Goal: Task Accomplishment & Management: Manage account settings

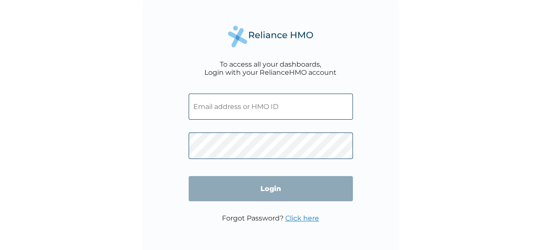
click at [294, 108] on input "text" at bounding box center [270, 107] width 164 height 26
click at [254, 105] on input "text" at bounding box center [270, 107] width 164 height 26
paste input "AOM/10184/E*"
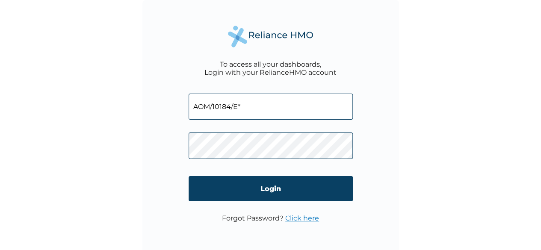
click at [254, 105] on input "AOM/10184/E*" at bounding box center [270, 107] width 164 height 26
type input "AOM/10184/A"
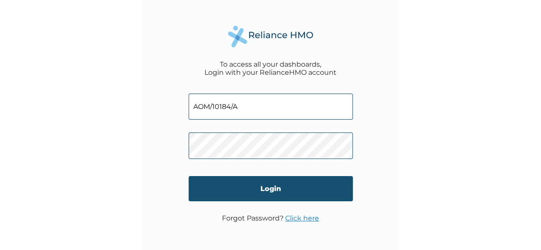
click at [215, 186] on input "Login" at bounding box center [270, 188] width 164 height 25
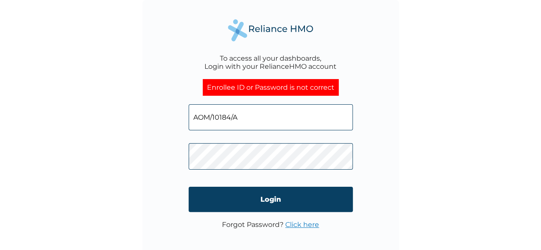
click at [250, 120] on input "AOM/10184/A" at bounding box center [270, 117] width 164 height 26
click at [247, 120] on input "AOM/10184/A" at bounding box center [270, 117] width 164 height 26
click at [297, 226] on link "Click here" at bounding box center [302, 225] width 34 height 8
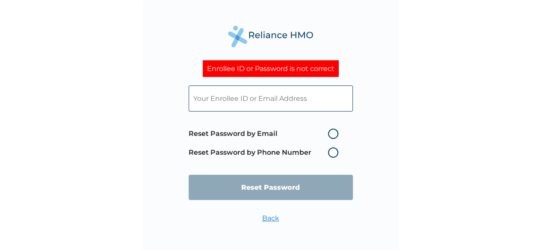
click at [335, 135] on label "Reset Password by Email" at bounding box center [265, 134] width 154 height 10
click at [330, 135] on input "Reset Password by Email" at bounding box center [323, 134] width 14 height 14
radio input "true"
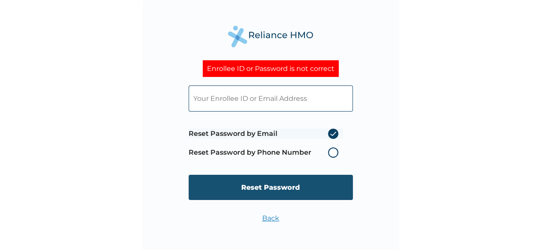
click at [282, 184] on input "Reset Password" at bounding box center [270, 187] width 164 height 25
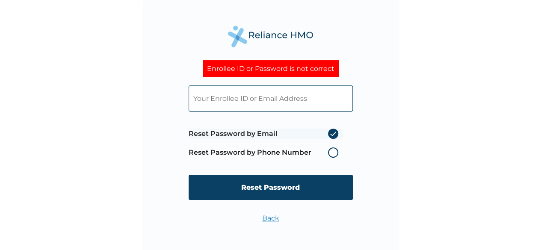
click at [256, 101] on input "text" at bounding box center [270, 98] width 164 height 26
type input "[EMAIL_ADDRESS][DOMAIN_NAME]"
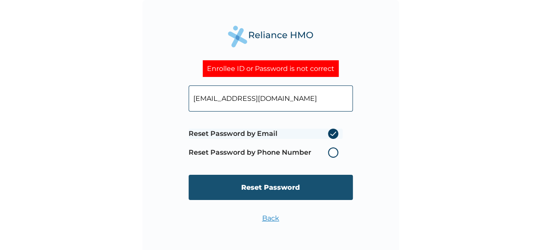
click at [263, 183] on input "Reset Password" at bounding box center [270, 187] width 164 height 25
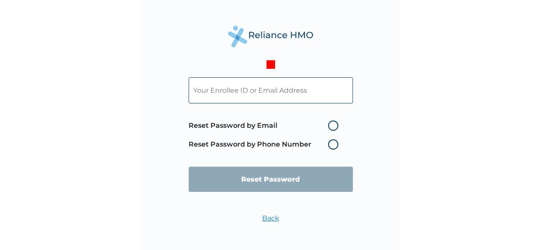
click at [267, 93] on input "text" at bounding box center [270, 90] width 164 height 26
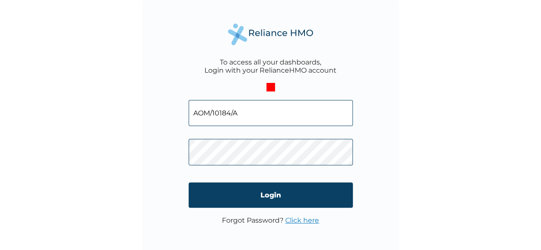
click at [240, 105] on input "AOM/10184/A" at bounding box center [270, 113] width 164 height 26
click at [241, 106] on input "AOM/10184/A" at bounding box center [270, 113] width 164 height 26
type input "A"
type input "[EMAIL_ADDRESS][DOMAIN_NAME]"
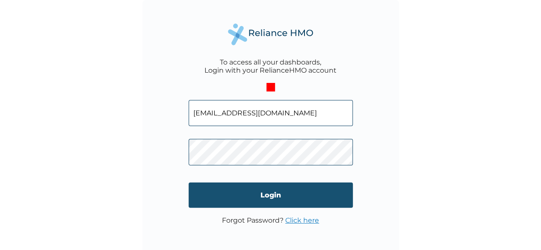
click at [271, 199] on input "Login" at bounding box center [270, 194] width 164 height 25
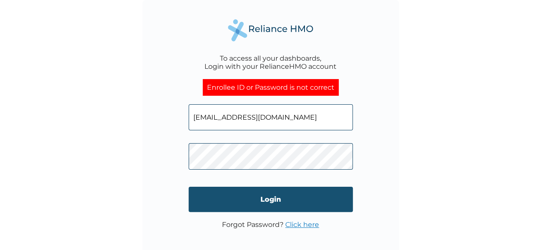
click at [280, 203] on input "Login" at bounding box center [270, 199] width 164 height 25
